Goal: Task Accomplishment & Management: Manage account settings

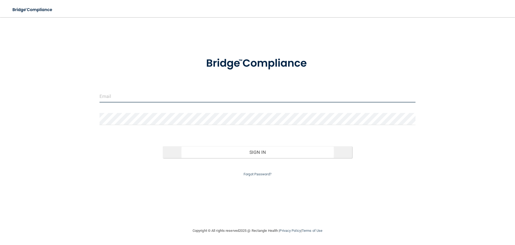
type input "[EMAIL_ADDRESS][DOMAIN_NAME]"
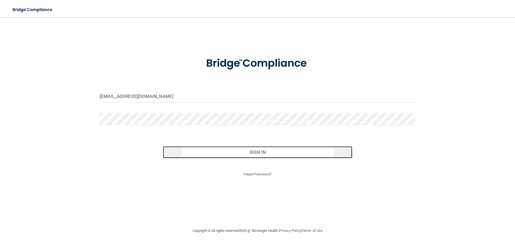
click at [276, 150] on button "Sign In" at bounding box center [258, 152] width 190 height 12
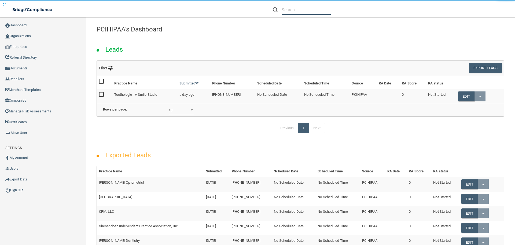
click at [309, 9] on input "text" at bounding box center [306, 10] width 49 height 10
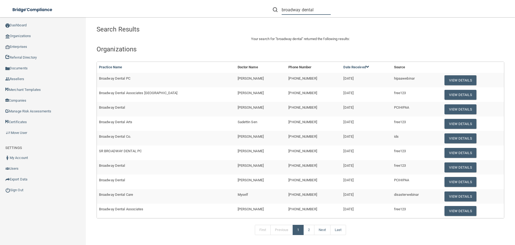
type input "broadway dental"
click at [449, 178] on button "View Details" at bounding box center [461, 182] width 32 height 10
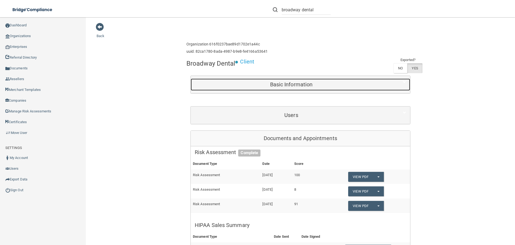
click at [288, 87] on h5 "Basic Information" at bounding box center [291, 84] width 193 height 6
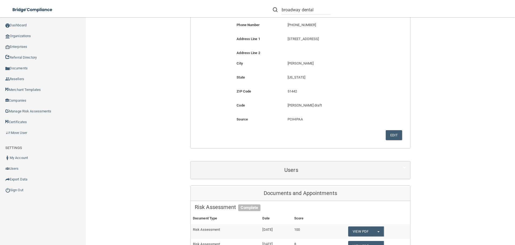
scroll to position [27, 0]
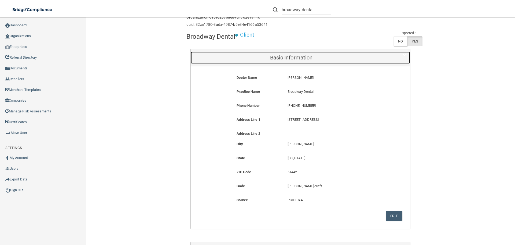
click at [337, 59] on h5 "Basic Information" at bounding box center [291, 57] width 193 height 6
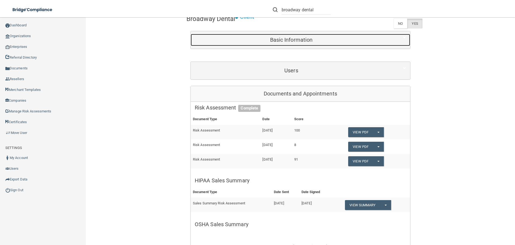
scroll to position [54, 0]
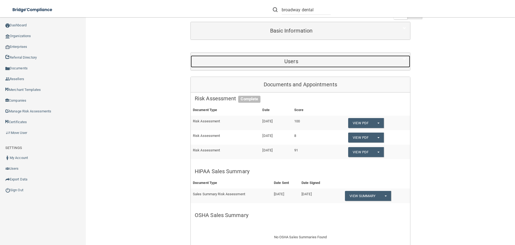
click at [295, 65] on div "Users" at bounding box center [291, 61] width 201 height 12
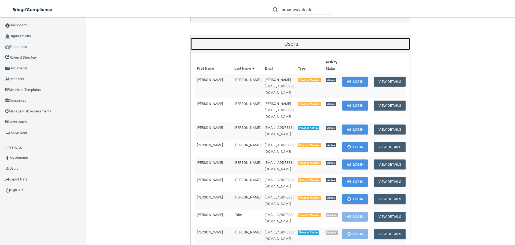
scroll to position [81, 0]
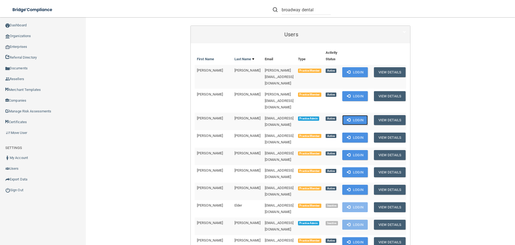
click at [348, 115] on button "Login" at bounding box center [354, 120] width 25 height 10
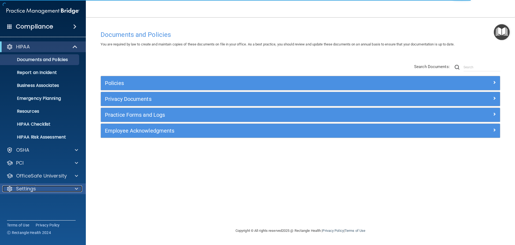
click at [73, 187] on div at bounding box center [75, 188] width 13 height 6
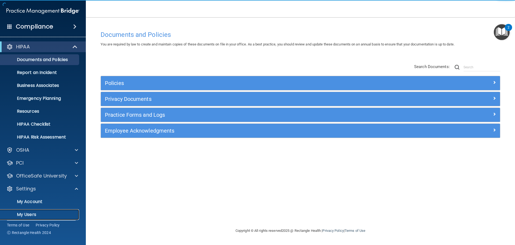
click at [30, 212] on p "My Users" at bounding box center [39, 214] width 73 height 5
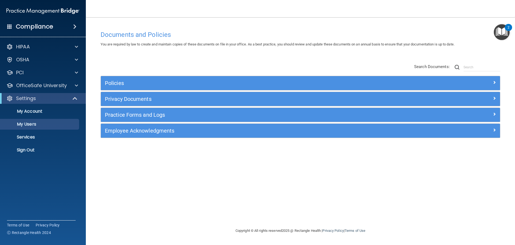
select select "20"
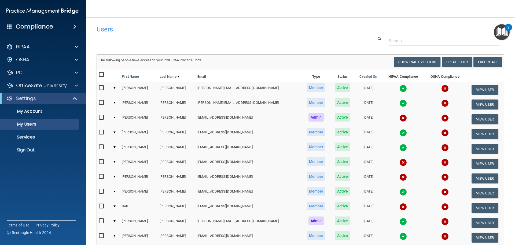
click at [400, 117] on img at bounding box center [404, 118] width 8 height 8
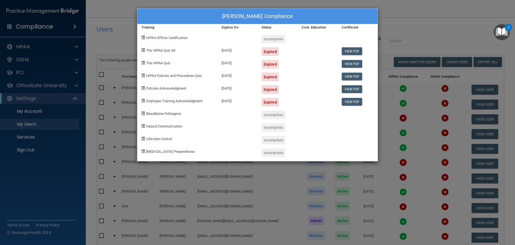
click at [396, 16] on div "Kristi Bock's Compliance Training Expires On Status Cont. Education Certificate…" at bounding box center [257, 122] width 515 height 245
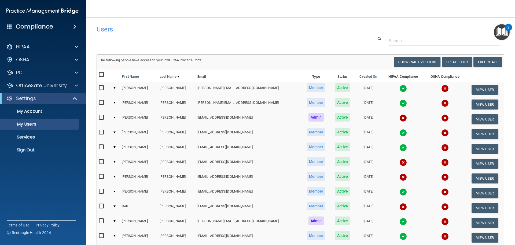
click at [442, 118] on img at bounding box center [446, 118] width 8 height 8
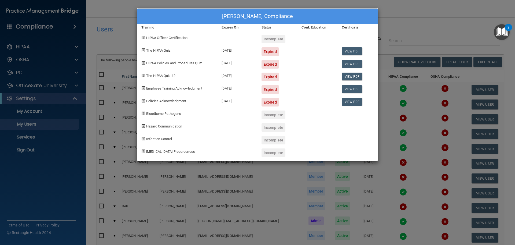
click at [396, 21] on div "Kristi Bock's Compliance Training Expires On Status Cont. Education Certificate…" at bounding box center [257, 122] width 515 height 245
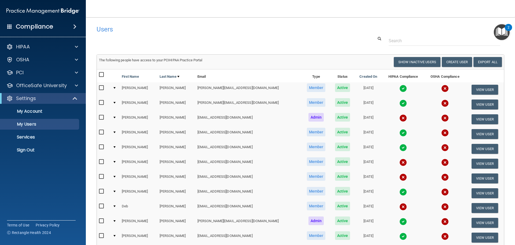
scroll to position [27, 0]
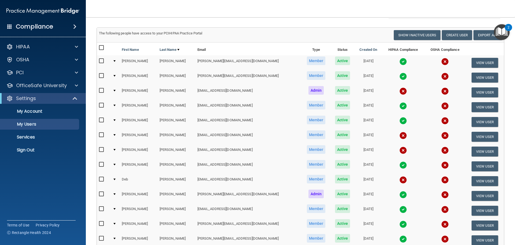
click at [442, 164] on img at bounding box center [446, 165] width 8 height 8
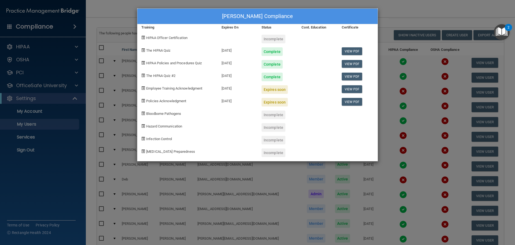
click at [448, 87] on div "Lindsey Freimuth's Compliance Training Expires On Status Cont. Education Certif…" at bounding box center [257, 122] width 515 height 245
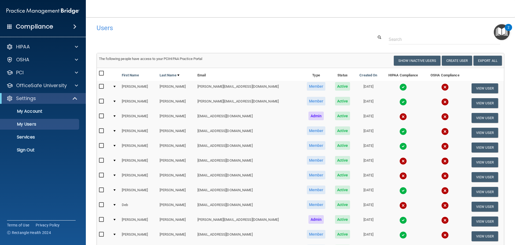
scroll to position [0, 0]
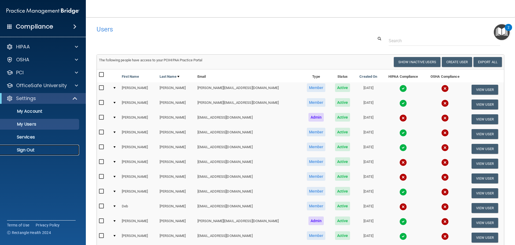
click at [37, 150] on p "Sign Out" at bounding box center [39, 149] width 73 height 5
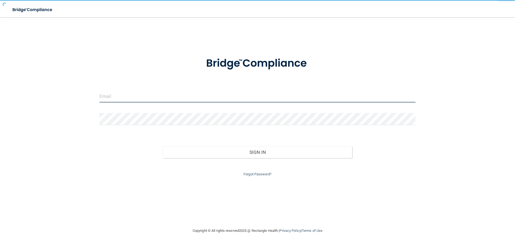
type input "[EMAIL_ADDRESS][DOMAIN_NAME]"
